Goal: Task Accomplishment & Management: Complete application form

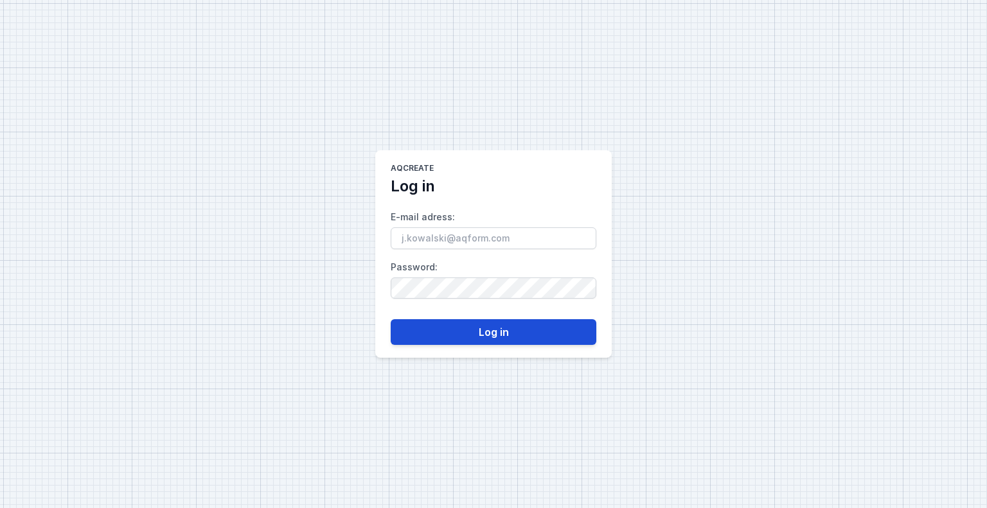
type input "[EMAIL_ADDRESS][DOMAIN_NAME]"
click at [481, 336] on button "Log in" at bounding box center [494, 332] width 206 height 26
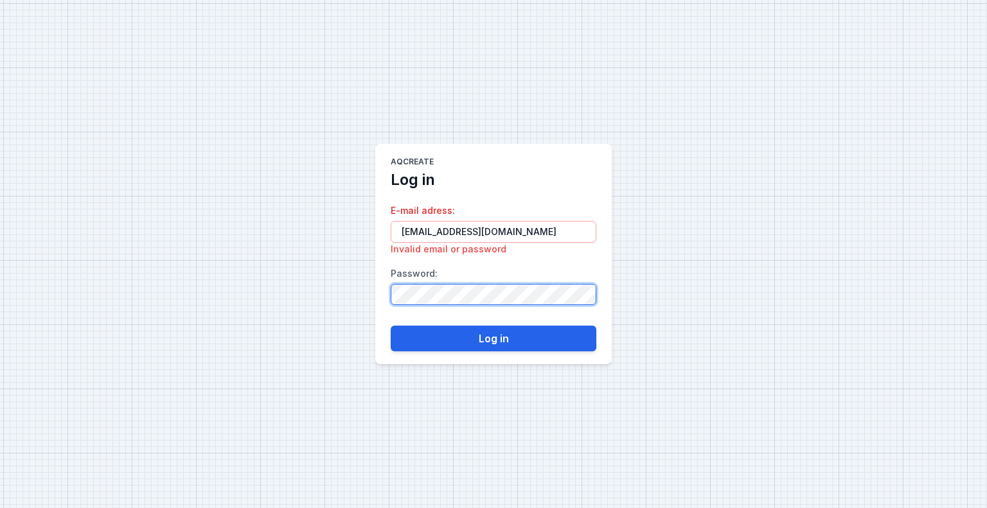
click at [367, 274] on div "AQcreate Log in E-mail adress : [EMAIL_ADDRESS][DOMAIN_NAME] Invalid email or p…" at bounding box center [493, 254] width 987 height 508
click at [420, 331] on button "Log in" at bounding box center [494, 339] width 206 height 26
click at [190, 223] on div "AQcreate Log in E-mail adress : [EMAIL_ADDRESS][DOMAIN_NAME] Invalid email or p…" at bounding box center [493, 254] width 987 height 508
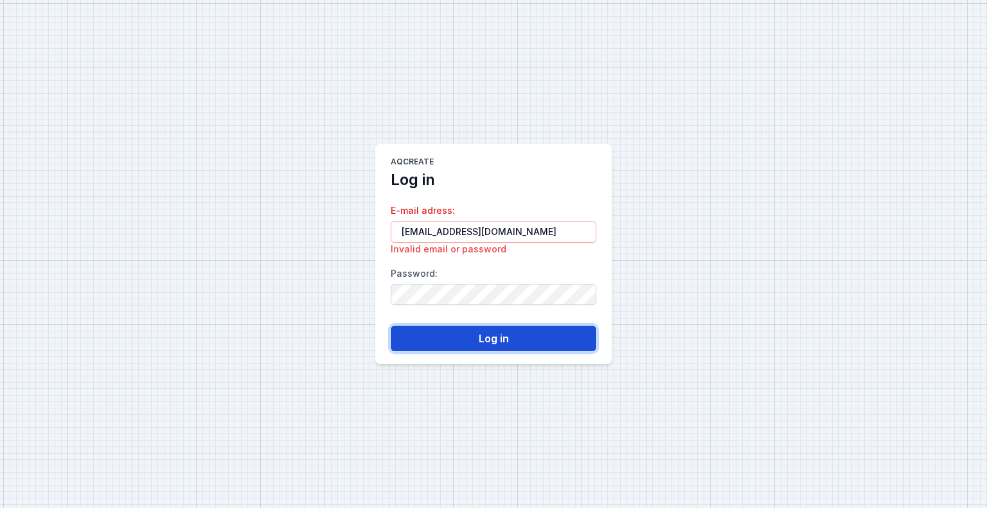
click at [406, 350] on button "Log in" at bounding box center [494, 339] width 206 height 26
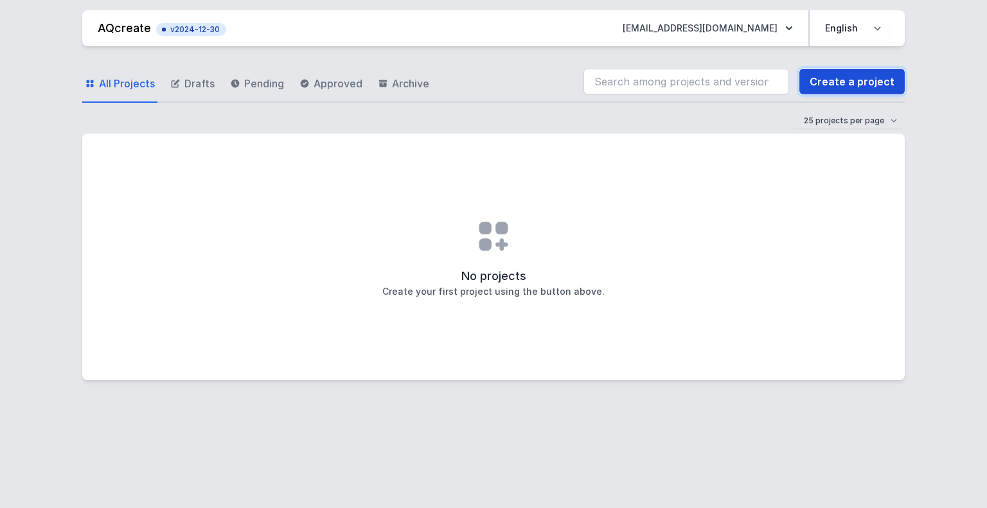
click at [866, 92] on link "Create a project" at bounding box center [851, 82] width 105 height 26
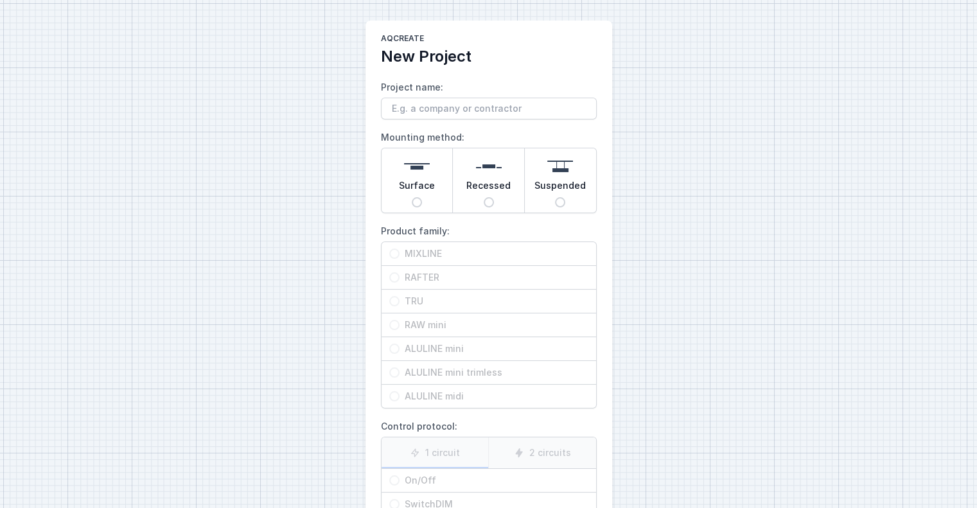
click at [415, 108] on input "Project name:" at bounding box center [489, 109] width 216 height 22
type input "xx"
click at [427, 160] on img at bounding box center [417, 167] width 26 height 26
click at [422, 197] on input "Surface" at bounding box center [417, 202] width 10 height 10
radio input "true"
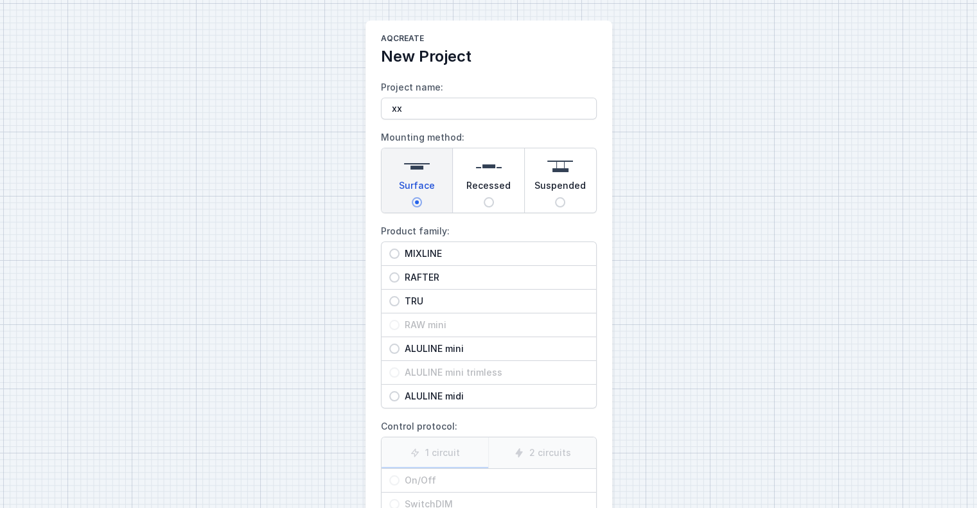
click at [480, 175] on img at bounding box center [489, 167] width 26 height 26
click at [484, 197] on input "Recessed" at bounding box center [489, 202] width 10 height 10
radio input "true"
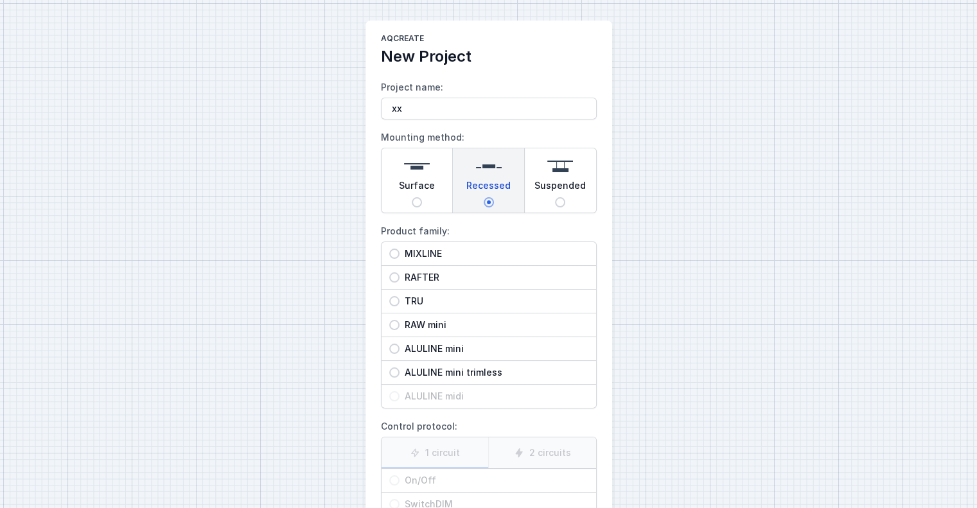
click at [543, 176] on div "Suspended" at bounding box center [560, 180] width 71 height 64
click at [555, 197] on input "Suspended" at bounding box center [560, 202] width 10 height 10
radio input "true"
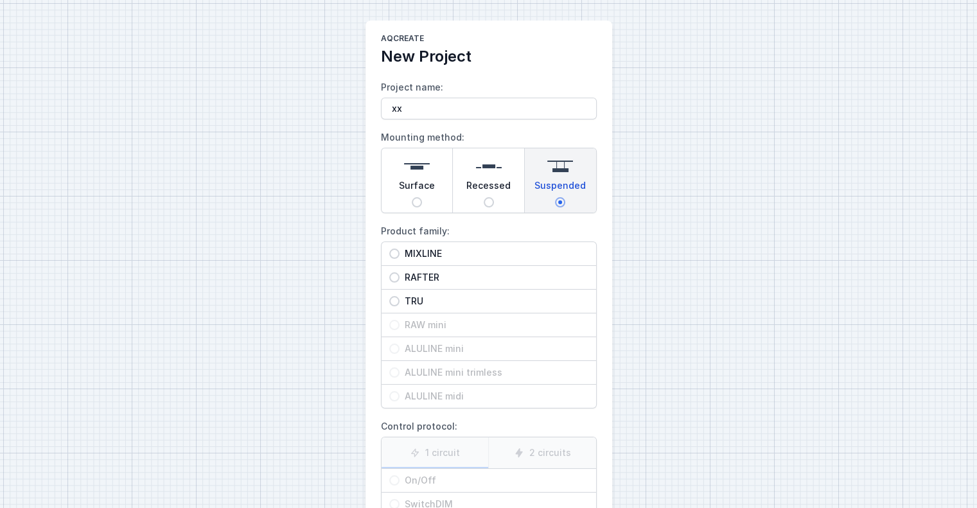
click at [395, 277] on input "RAFTER" at bounding box center [394, 277] width 10 height 10
radio input "true"
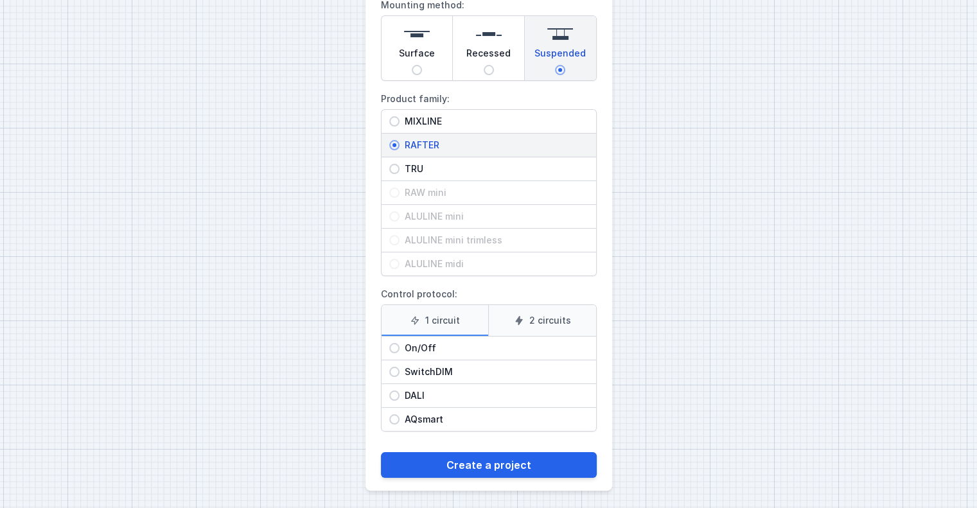
scroll to position [133, 0]
